Goal: Information Seeking & Learning: Check status

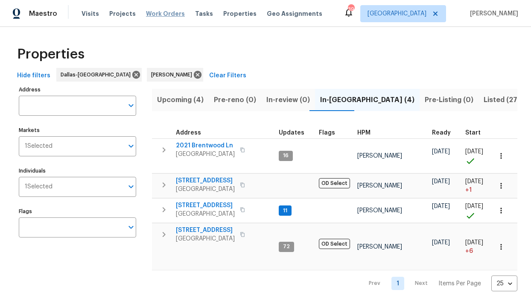
click at [171, 10] on span "Work Orders" at bounding box center [165, 13] width 39 height 9
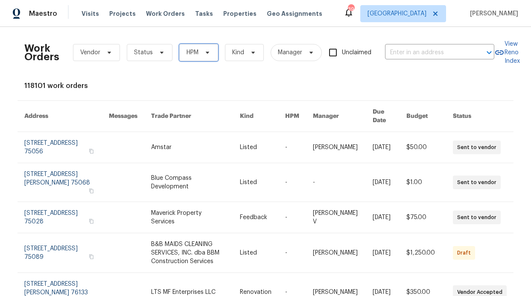
click at [204, 51] on icon at bounding box center [207, 52] width 7 height 7
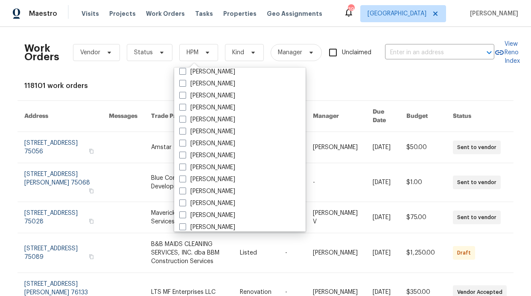
scroll to position [476, 0]
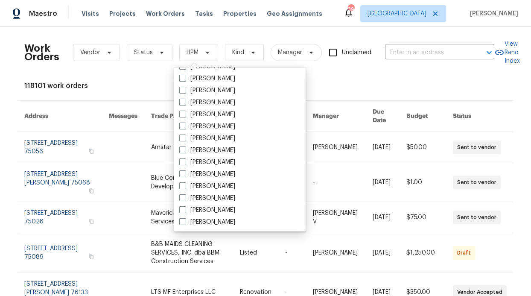
click at [205, 106] on label "[PERSON_NAME]" at bounding box center [207, 102] width 56 height 9
click at [185, 104] on input "[PERSON_NAME]" at bounding box center [182, 101] width 6 height 6
checkbox input "true"
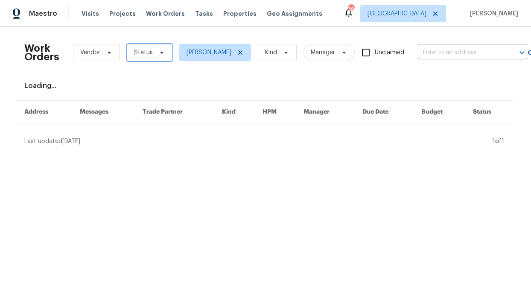
click at [156, 59] on span "Status" at bounding box center [150, 52] width 46 height 17
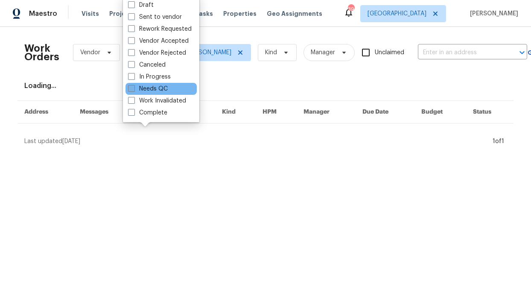
click at [157, 91] on label "Needs QC" at bounding box center [148, 89] width 40 height 9
click at [134, 90] on input "Needs QC" at bounding box center [131, 88] width 6 height 6
checkbox input "true"
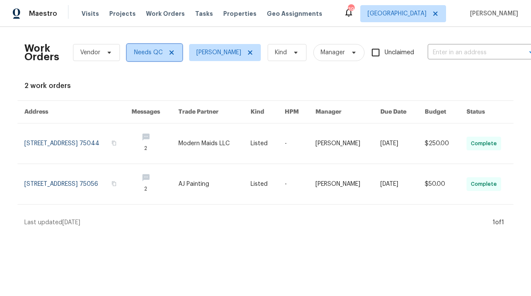
click at [169, 53] on icon at bounding box center [171, 52] width 4 height 4
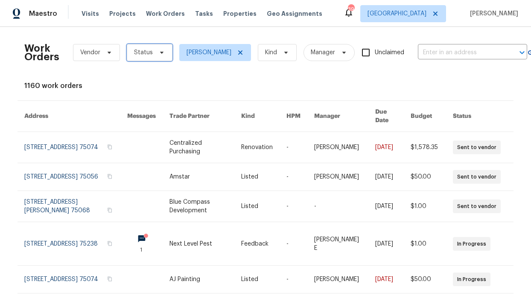
click at [156, 56] on span "Status" at bounding box center [150, 52] width 46 height 17
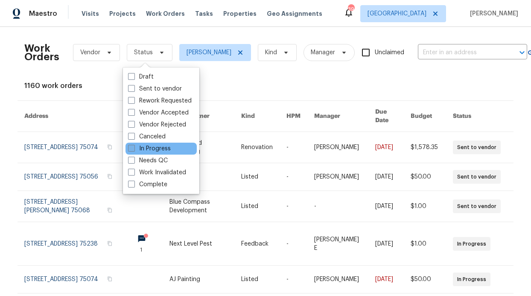
click at [155, 149] on label "In Progress" at bounding box center [149, 148] width 43 height 9
click at [134, 149] on input "In Progress" at bounding box center [131, 147] width 6 height 6
checkbox input "true"
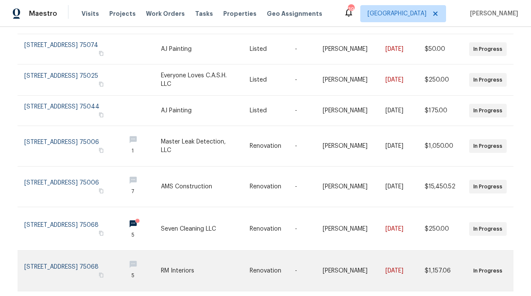
scroll to position [226, 0]
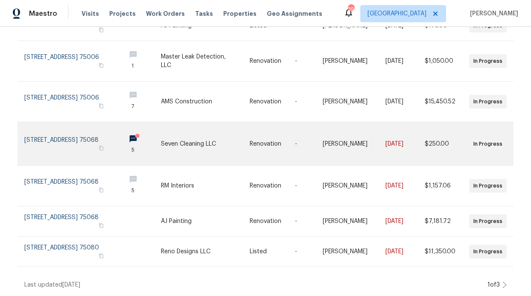
click at [140, 129] on link at bounding box center [140, 143] width 42 height 43
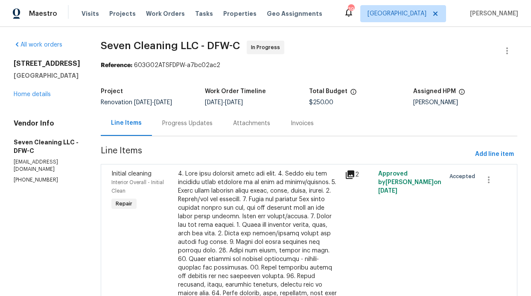
click at [195, 121] on div "Progress Updates" at bounding box center [187, 123] width 50 height 9
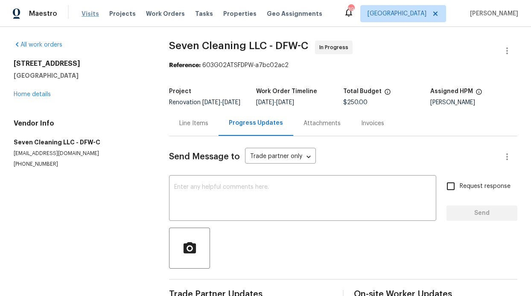
click at [85, 14] on span "Visits" at bounding box center [91, 13] width 18 height 9
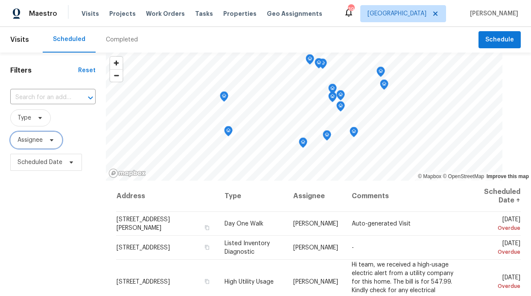
click at [45, 141] on span "Assignee" at bounding box center [36, 139] width 52 height 17
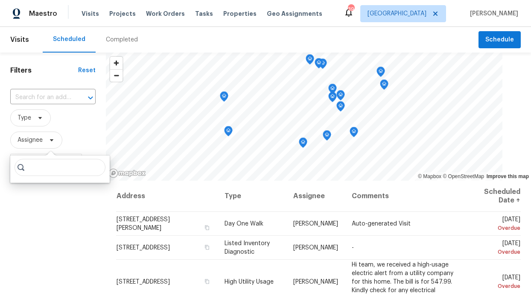
click at [40, 163] on input "search" at bounding box center [60, 167] width 91 height 17
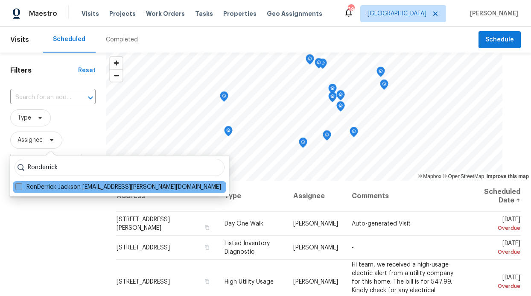
type input "Ronderrick"
click at [70, 191] on label "RonDerrick Jackson ron.jackson@opendoor.com" at bounding box center [118, 187] width 206 height 9
click at [21, 188] on input "RonDerrick Jackson ron.jackson@opendoor.com" at bounding box center [18, 186] width 6 height 6
checkbox input "true"
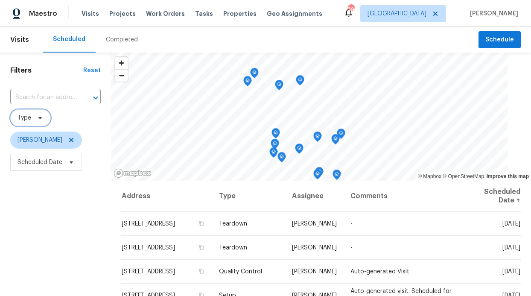
click at [45, 113] on span "Type" at bounding box center [30, 117] width 41 height 17
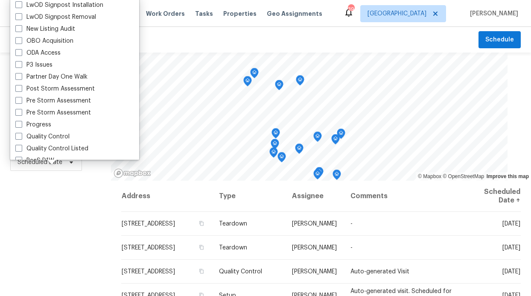
scroll to position [688, 0]
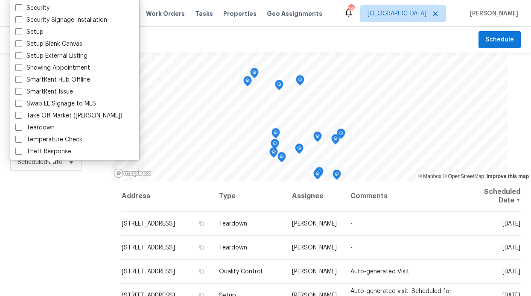
click at [44, 195] on div "Filters Reset ​ Type RonDerrick Jackson Scheduled Date" at bounding box center [55, 235] width 111 height 365
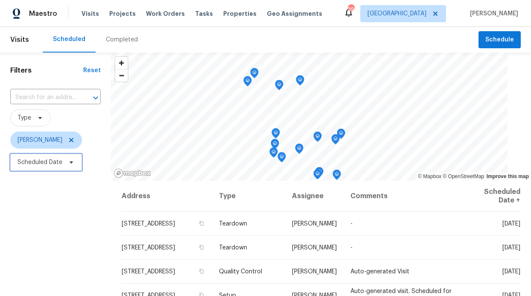
click at [68, 156] on span "Scheduled Date" at bounding box center [46, 162] width 72 height 17
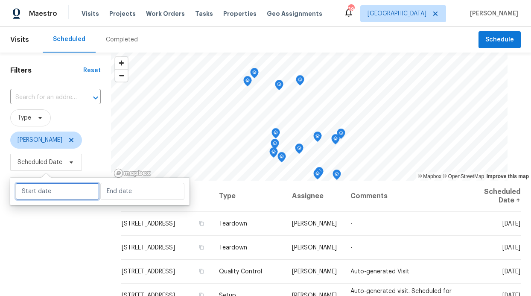
click at [66, 193] on input "text" at bounding box center [57, 191] width 84 height 17
select select "8"
select select "2025"
select select "9"
select select "2025"
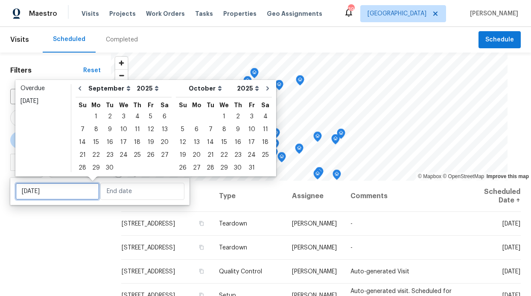
type input "Sun, Sep 14"
click at [58, 228] on div "Filters Reset ​ Type RonDerrick Jackson Scheduled Date" at bounding box center [55, 235] width 111 height 365
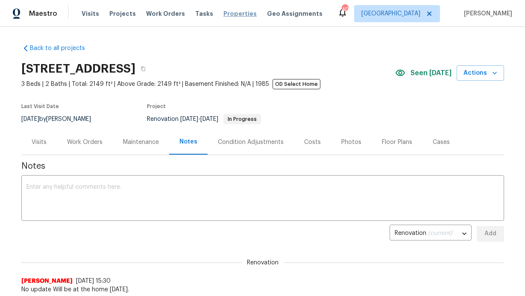
click at [228, 10] on span "Properties" at bounding box center [239, 13] width 33 height 9
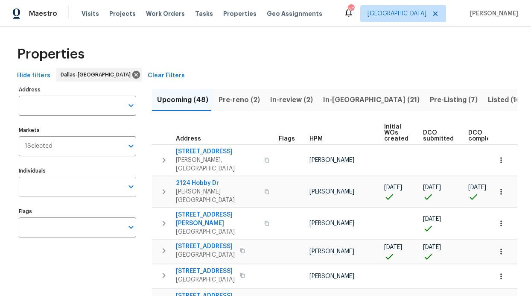
drag, startPoint x: 77, startPoint y: 183, endPoint x: 73, endPoint y: 184, distance: 4.6
click at [73, 184] on input "Individuals" at bounding box center [71, 187] width 105 height 20
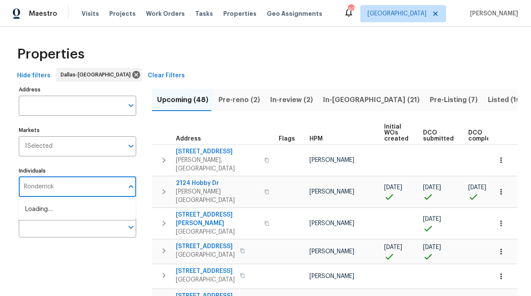
type input "Ronderrick"
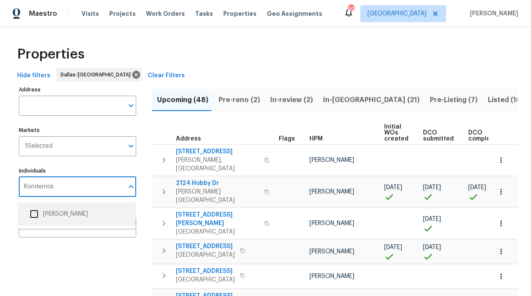
click at [54, 212] on li "[PERSON_NAME]" at bounding box center [77, 214] width 104 height 18
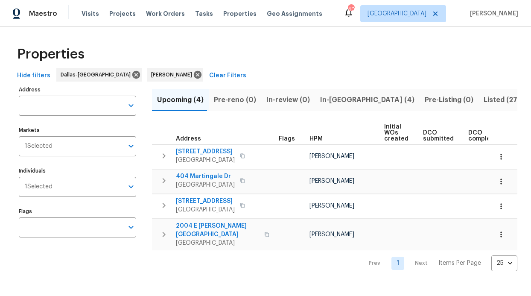
click at [333, 107] on button "In-reno (4)" at bounding box center [367, 100] width 105 height 22
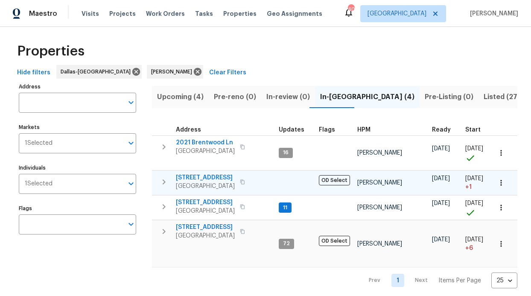
scroll to position [3, 0]
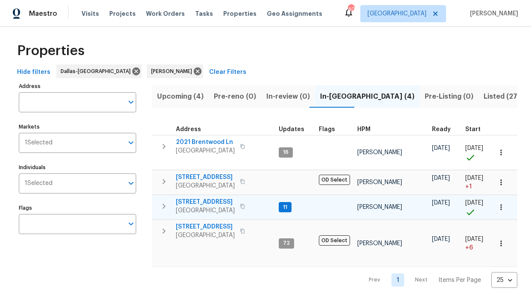
click at [289, 208] on span "11" at bounding box center [285, 207] width 11 height 7
click at [286, 208] on span "11" at bounding box center [285, 207] width 11 height 7
click at [283, 208] on span "11" at bounding box center [285, 207] width 11 height 7
click at [262, 205] on div "720 Lake Grove Dr Little Elm, TX 75068" at bounding box center [224, 206] width 96 height 17
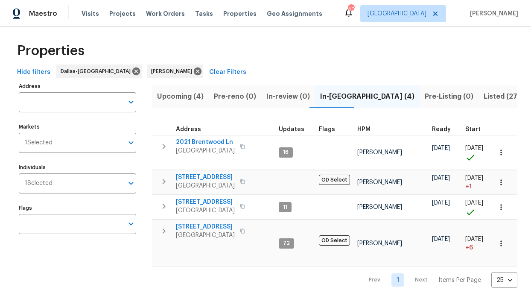
scroll to position [0, 0]
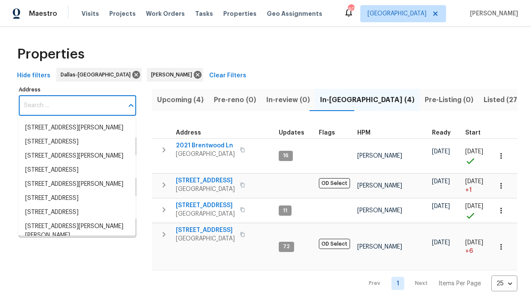
click at [72, 105] on input "Address" at bounding box center [71, 106] width 105 height 20
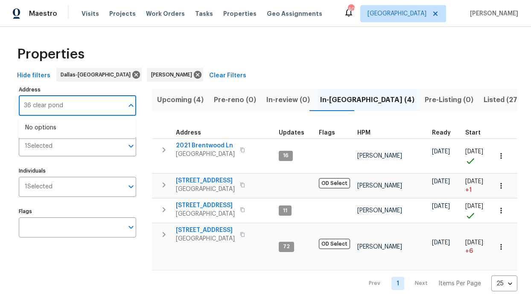
type input "36 clear pond"
click at [65, 124] on li "36 Clear Pond Dr Frisco TX 75034" at bounding box center [76, 128] width 117 height 14
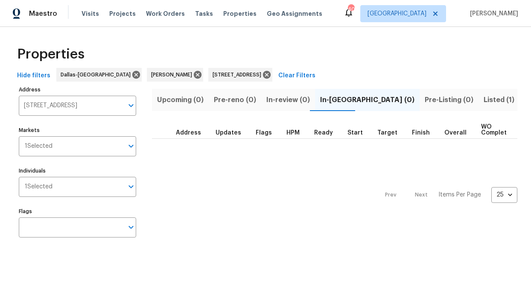
click at [484, 103] on span "Listed (1)" at bounding box center [499, 100] width 31 height 12
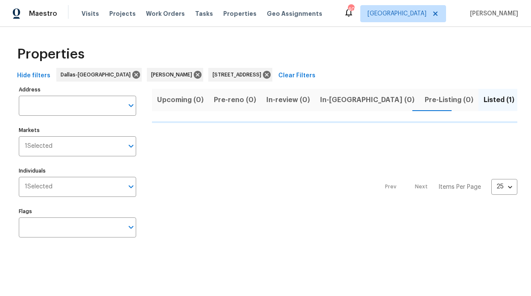
type input "36 Clear Pond Dr Frisco TX 75034"
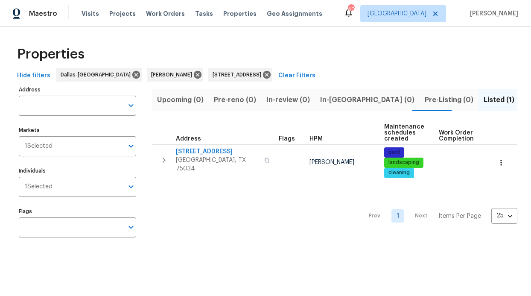
type input "36 Clear Pond Dr Frisco TX 75034"
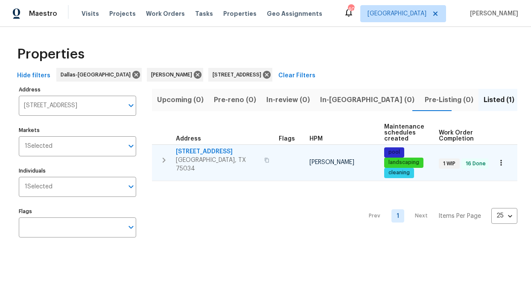
click at [210, 152] on span "36 Clear Pond Dr" at bounding box center [217, 151] width 83 height 9
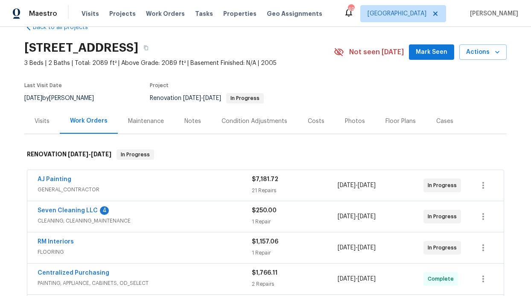
scroll to position [62, 0]
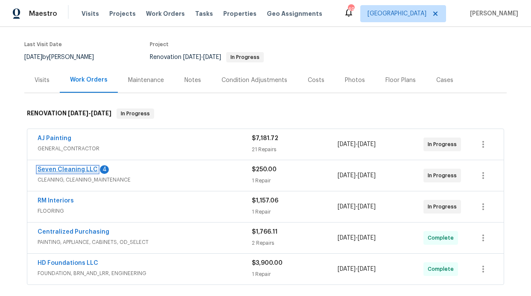
click at [87, 166] on link "Seven Cleaning LLC" at bounding box center [68, 169] width 60 height 6
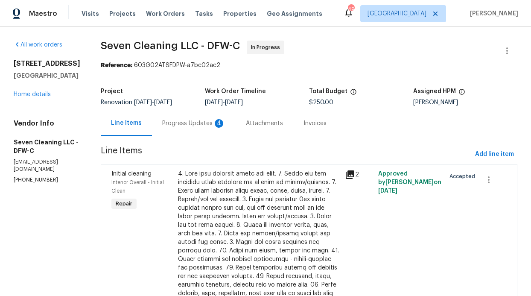
click at [193, 131] on div "Progress Updates 4" at bounding box center [194, 123] width 84 height 25
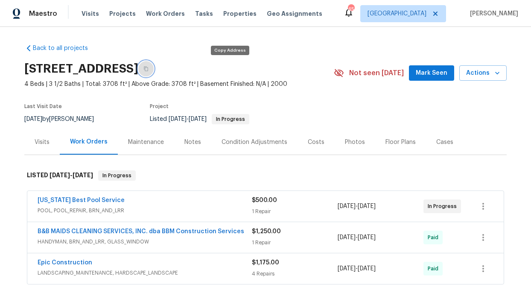
click at [148, 70] on icon "button" at bounding box center [146, 69] width 4 height 5
